Goal: Navigation & Orientation: Find specific page/section

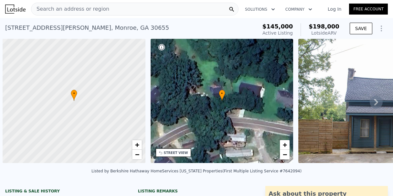
scroll to position [0, 3]
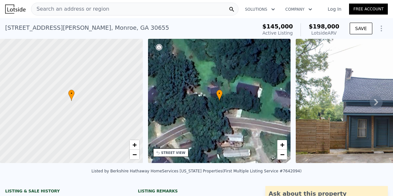
click at [374, 103] on icon at bounding box center [376, 102] width 13 height 13
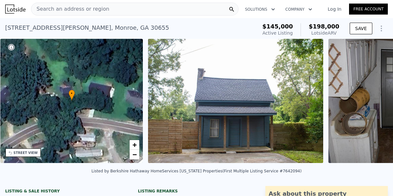
scroll to position [0, 151]
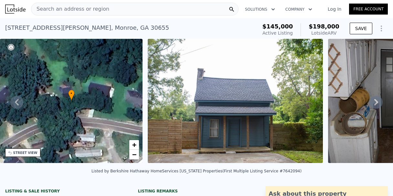
click at [373, 106] on icon at bounding box center [376, 102] width 13 height 13
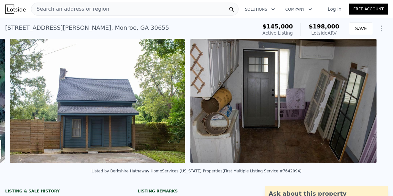
scroll to position [0, 296]
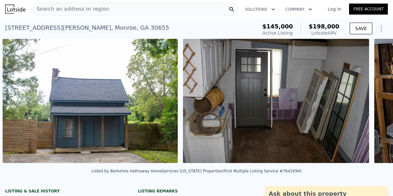
click at [373, 106] on icon at bounding box center [376, 102] width 13 height 13
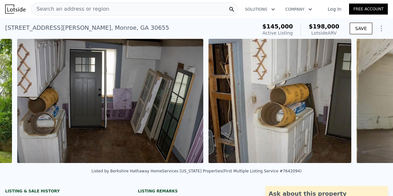
scroll to position [0, 477]
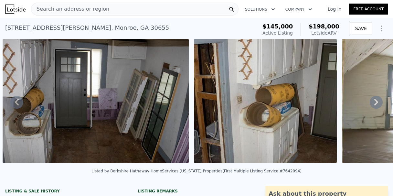
click at [373, 106] on div "• + − • + − STREET VIEW Loading... SATELLITE VIEW" at bounding box center [196, 102] width 393 height 127
click at [373, 106] on icon at bounding box center [376, 102] width 13 height 13
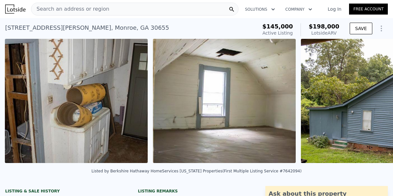
scroll to position [0, 668]
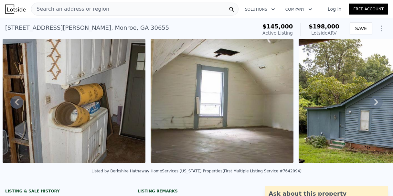
click at [373, 106] on icon at bounding box center [376, 102] width 13 height 13
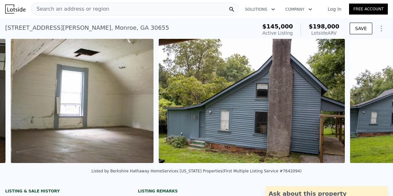
scroll to position [0, 816]
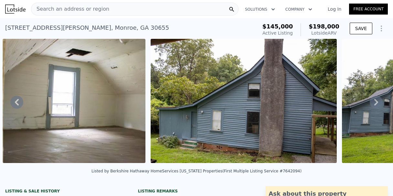
click at [375, 105] on icon at bounding box center [377, 102] width 4 height 6
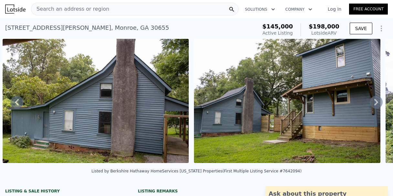
click at [375, 105] on icon at bounding box center [377, 102] width 4 height 6
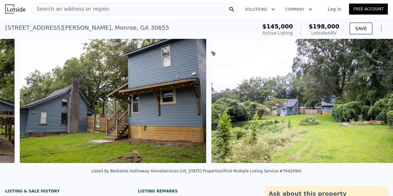
scroll to position [0, 1156]
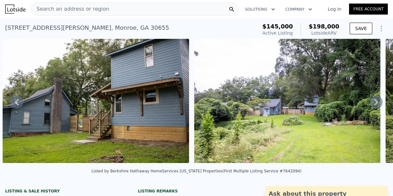
click at [375, 105] on icon at bounding box center [377, 102] width 4 height 6
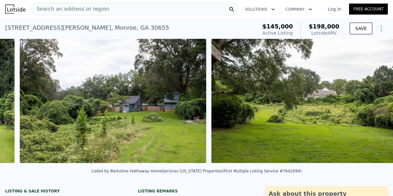
scroll to position [0, 1540]
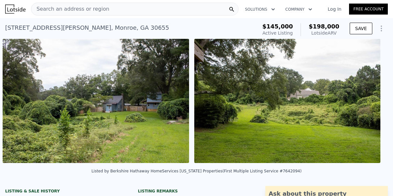
click at [372, 106] on img at bounding box center [287, 101] width 187 height 124
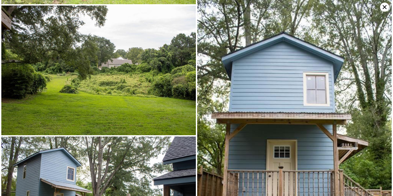
scroll to position [646, 0]
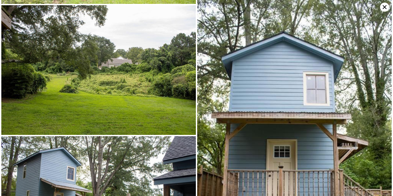
click at [384, 6] on icon at bounding box center [385, 7] width 4 height 4
